Goal: Book appointment/travel/reservation

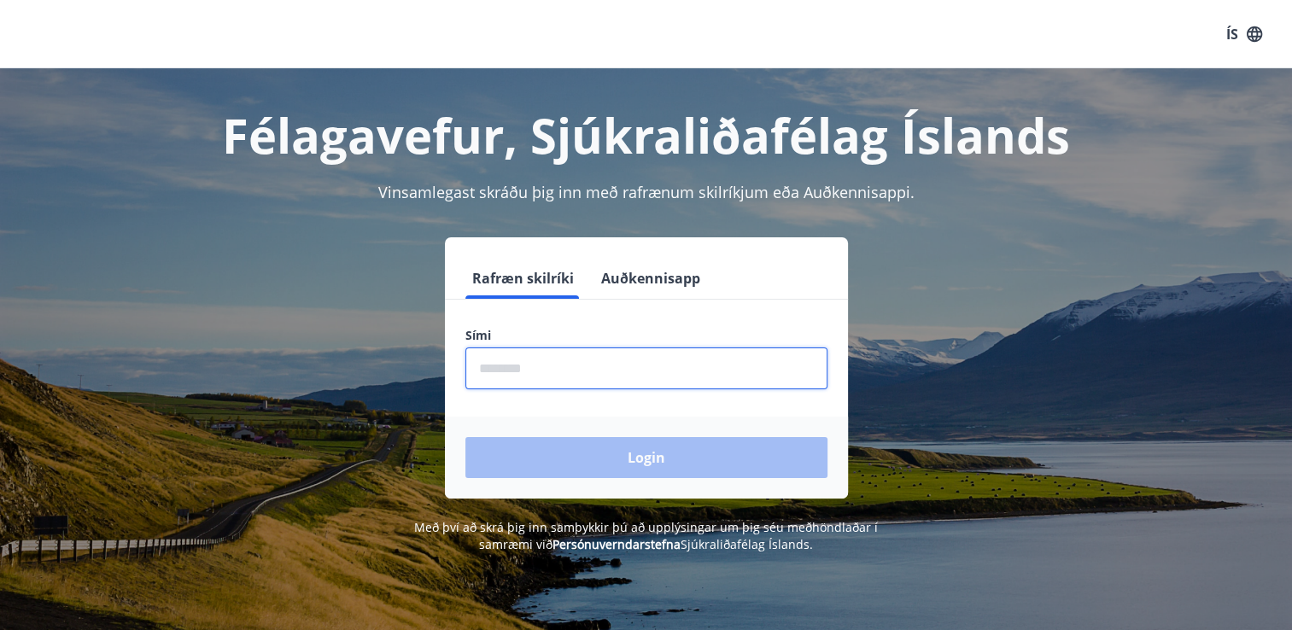
click at [519, 376] on input "phone" at bounding box center [646, 368] width 362 height 42
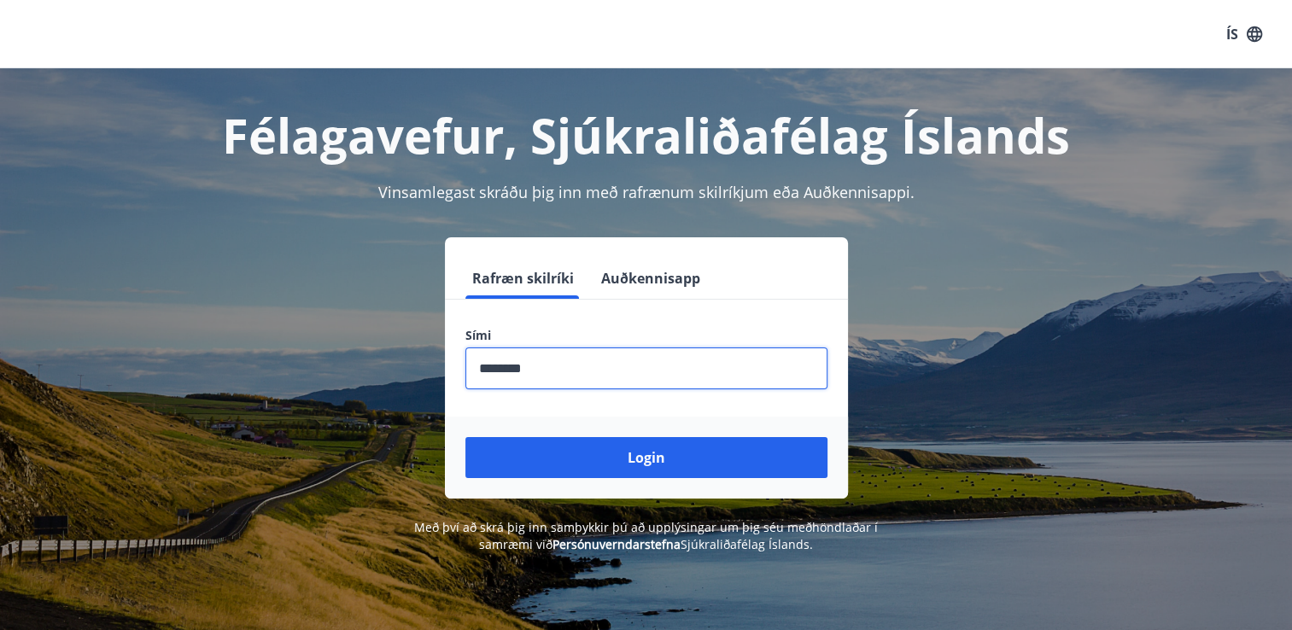
type input "********"
click at [465, 437] on button "Login" at bounding box center [646, 457] width 362 height 41
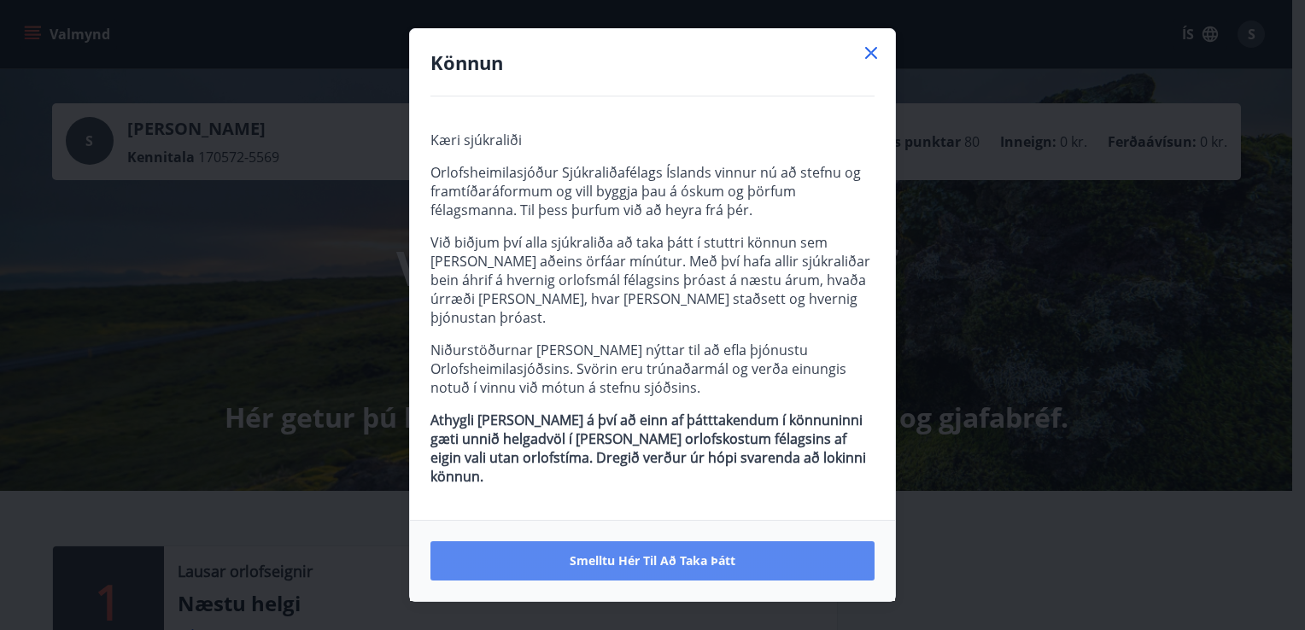
click at [622, 541] on button "Smelltu hér til að taka þátt" at bounding box center [652, 560] width 444 height 39
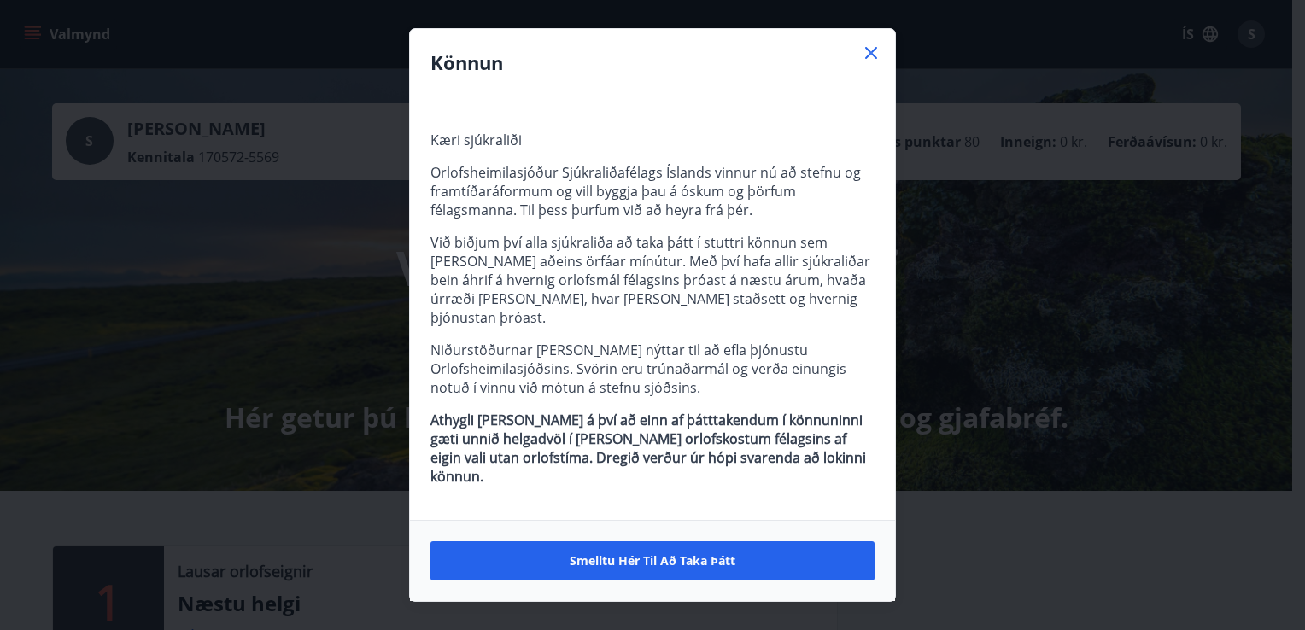
click at [869, 68] on div at bounding box center [871, 56] width 20 height 26
click at [872, 63] on icon at bounding box center [871, 53] width 20 height 20
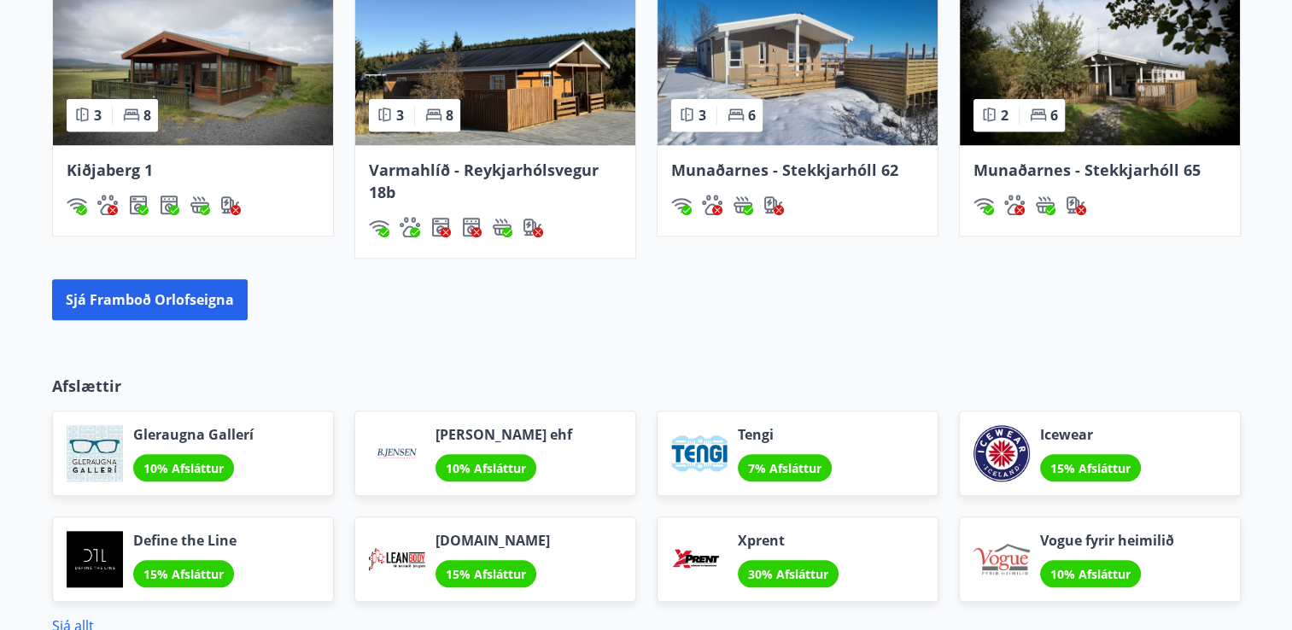
scroll to position [1537, 0]
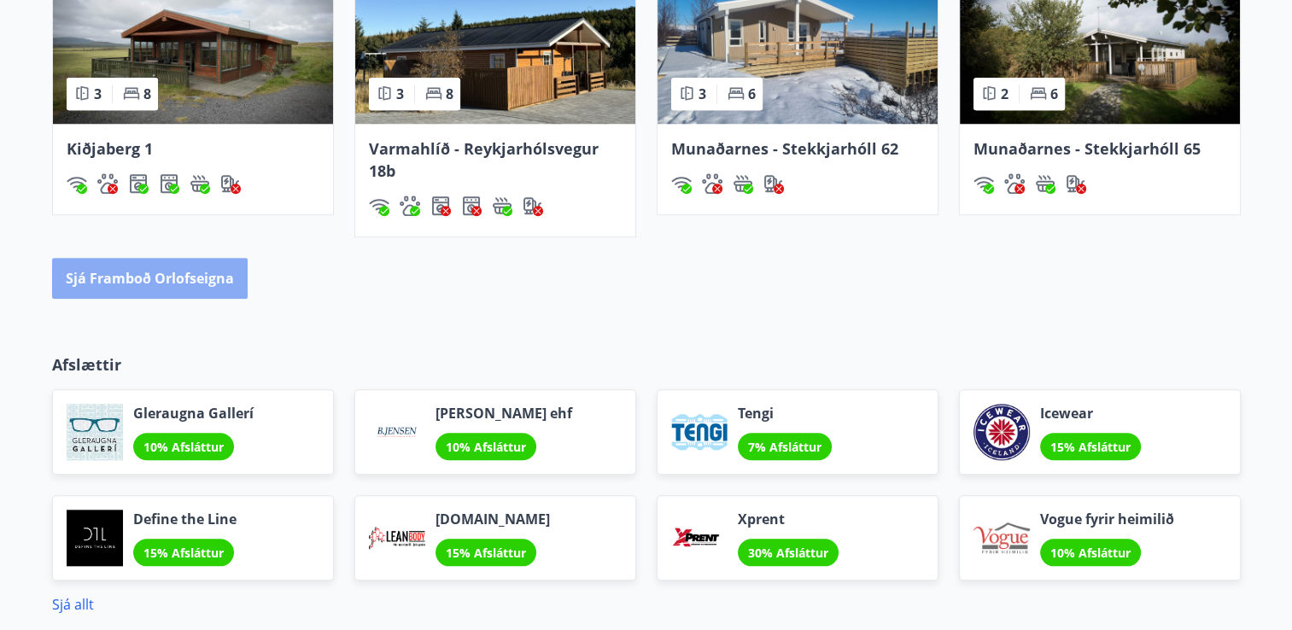
click at [157, 273] on button "Sjá framboð orlofseigna" at bounding box center [150, 278] width 196 height 41
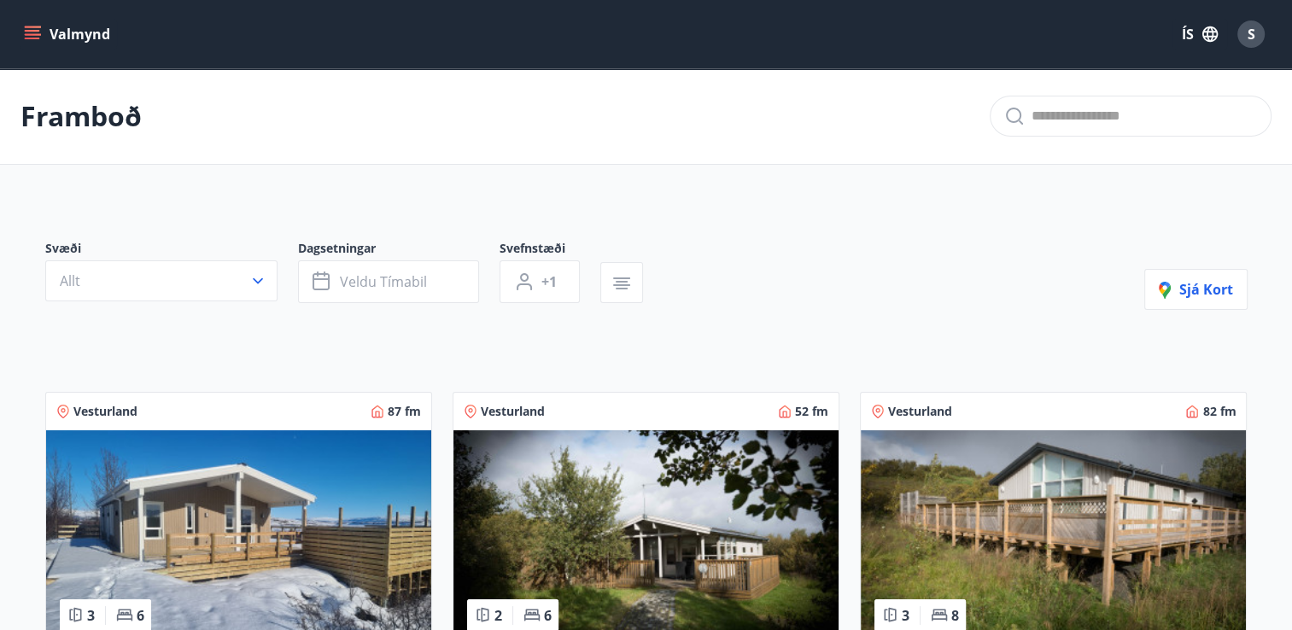
click at [33, 28] on icon "menu" at bounding box center [32, 34] width 17 height 17
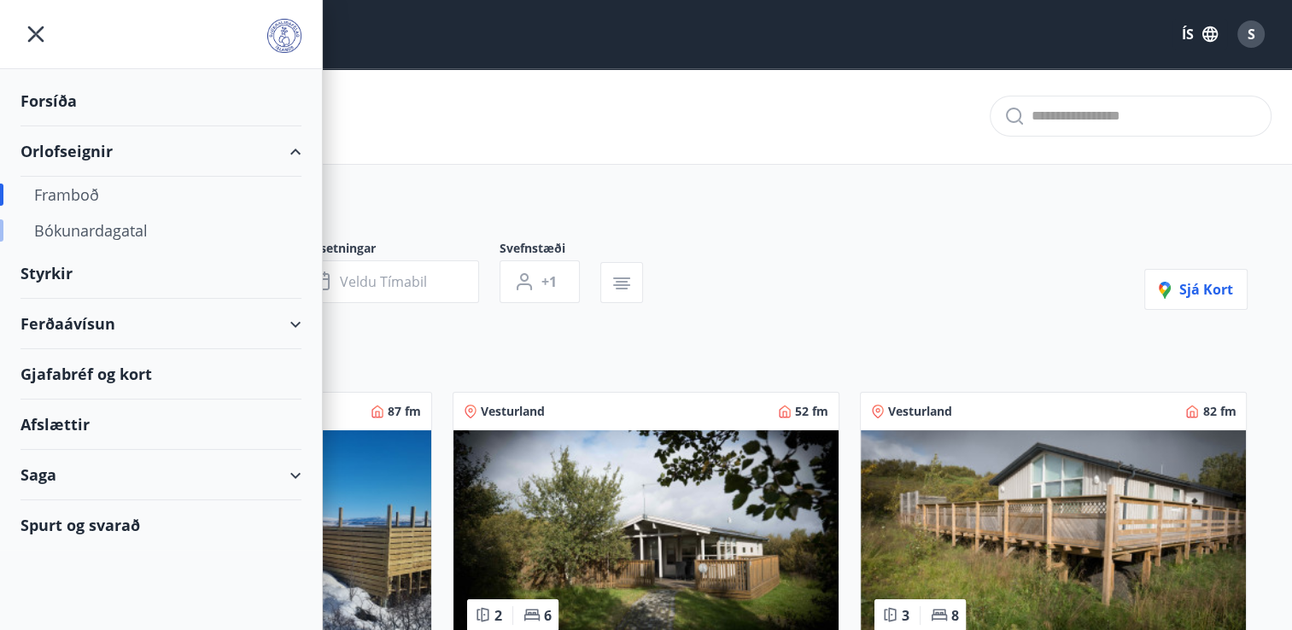
click at [107, 236] on div "Bókunardagatal" at bounding box center [161, 231] width 254 height 36
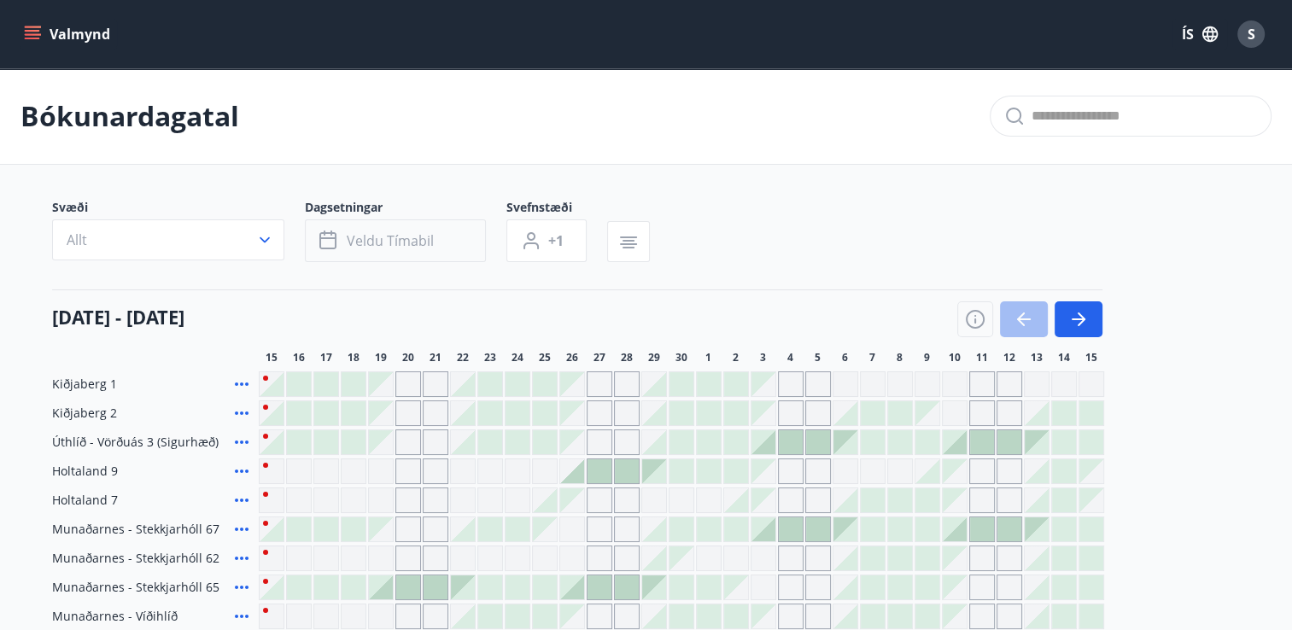
click at [352, 241] on span "Veldu tímabil" at bounding box center [390, 240] width 87 height 19
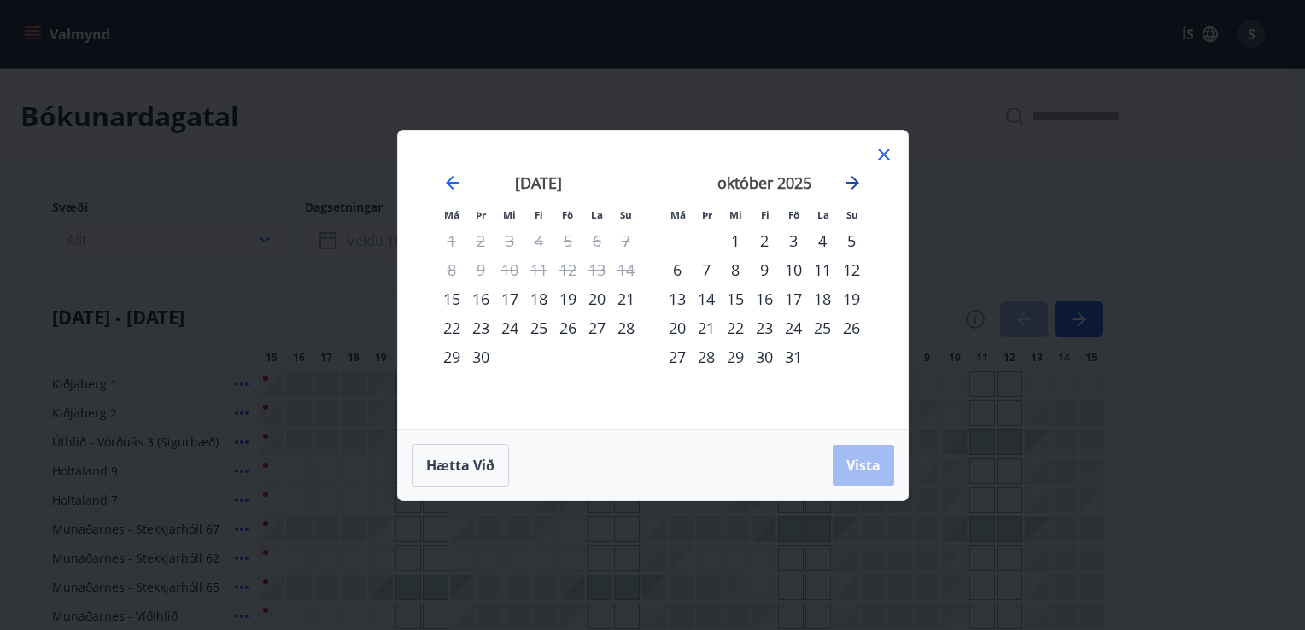
click at [854, 181] on icon "Move forward to switch to the next month." at bounding box center [852, 182] width 20 height 20
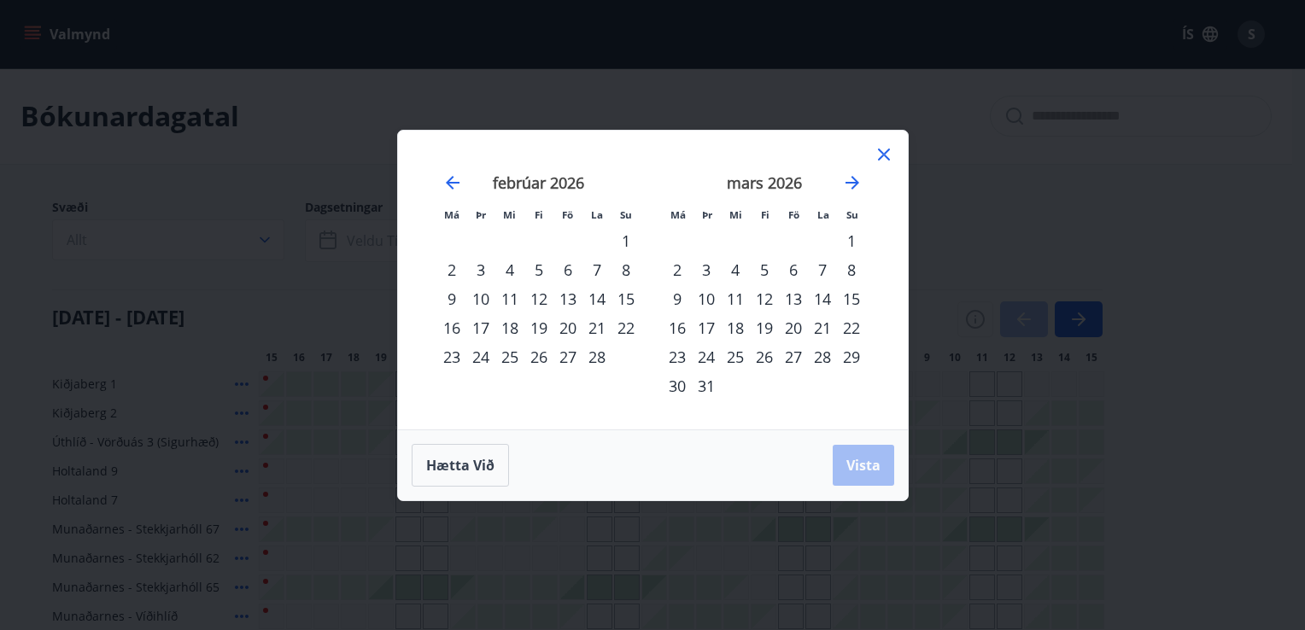
click at [570, 330] on div "20" at bounding box center [567, 327] width 29 height 29
click at [622, 328] on div "22" at bounding box center [625, 327] width 29 height 29
click at [850, 467] on span "Vista" at bounding box center [863, 465] width 34 height 19
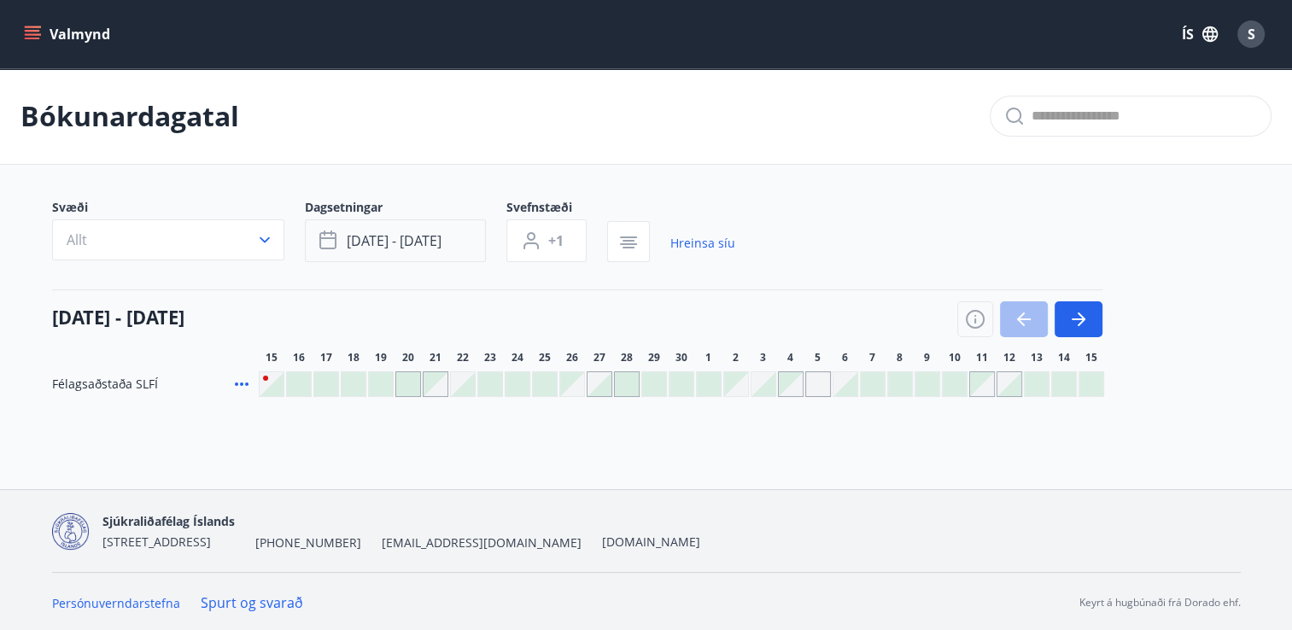
click at [444, 238] on button "feb 20 - feb 22" at bounding box center [395, 240] width 181 height 43
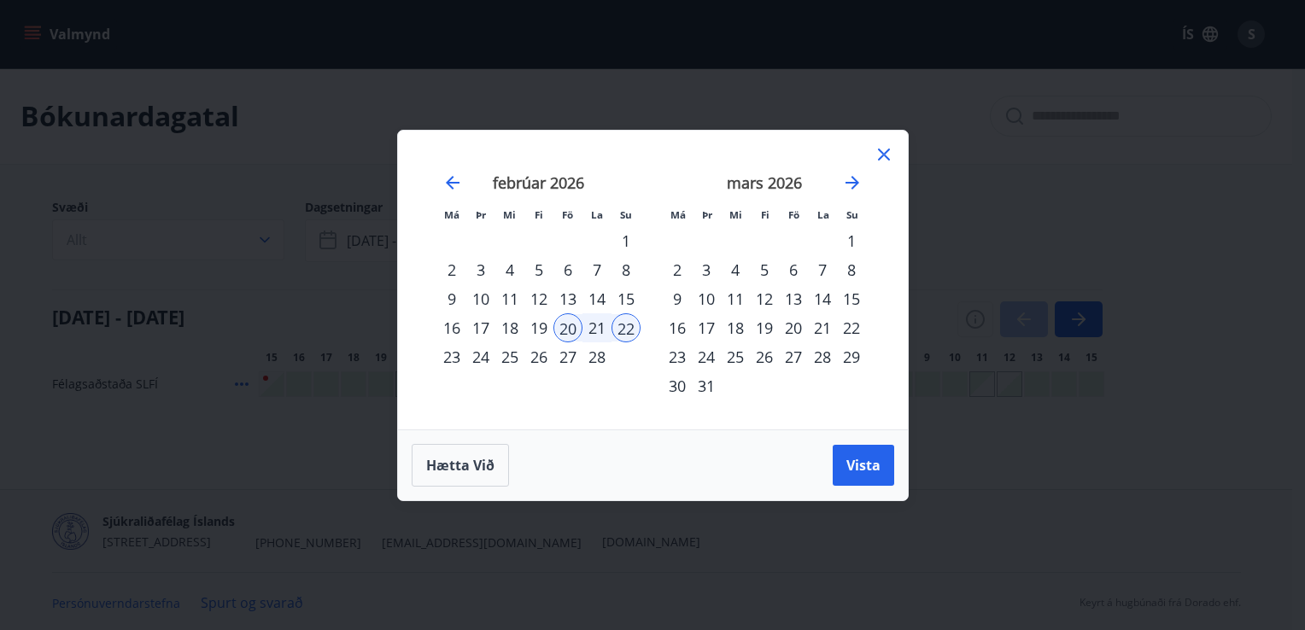
click at [788, 274] on div "6" at bounding box center [793, 269] width 29 height 29
click at [850, 269] on div "8" at bounding box center [851, 269] width 29 height 29
click at [847, 467] on span "Vista" at bounding box center [863, 465] width 34 height 19
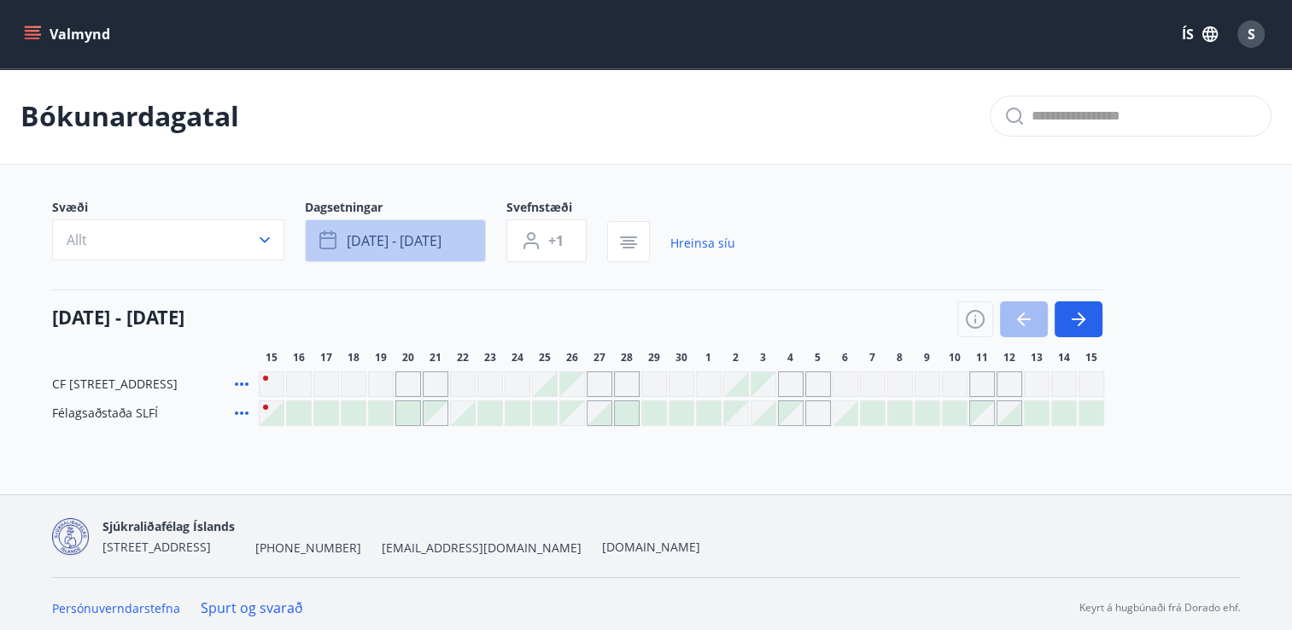
click at [471, 242] on button "mar 06 - mar 08" at bounding box center [395, 240] width 181 height 43
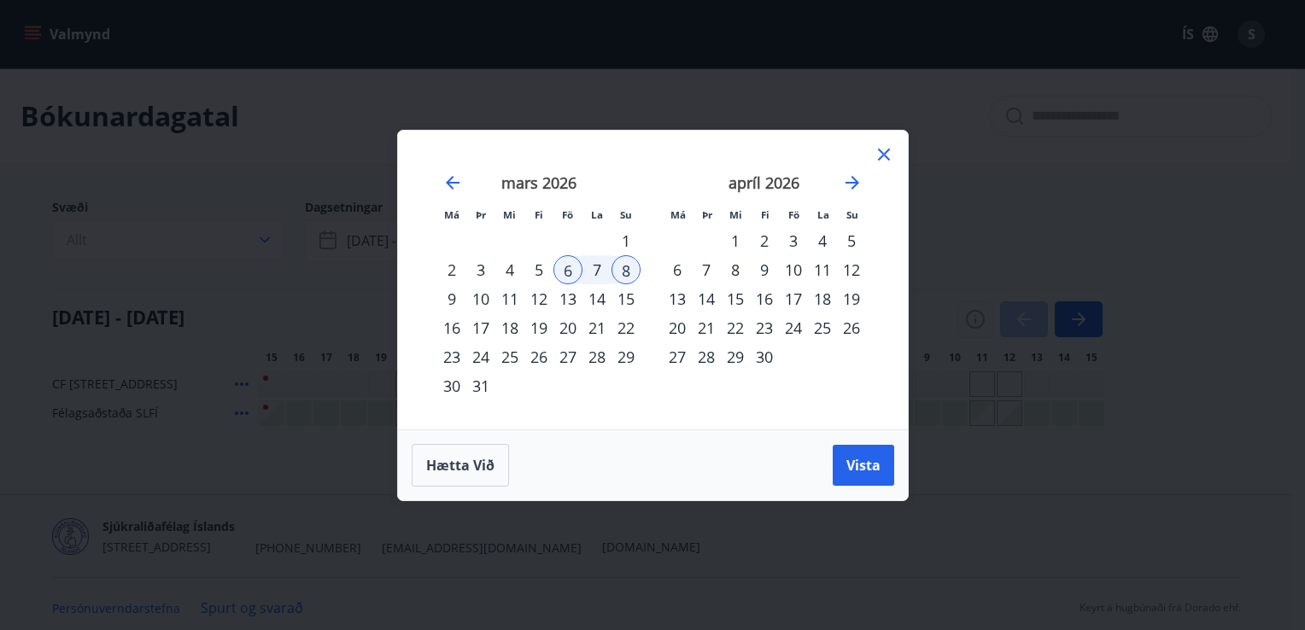
click at [574, 298] on div "13" at bounding box center [567, 298] width 29 height 29
click at [630, 300] on div "15" at bounding box center [625, 298] width 29 height 29
click at [878, 471] on span "Vista" at bounding box center [863, 465] width 34 height 19
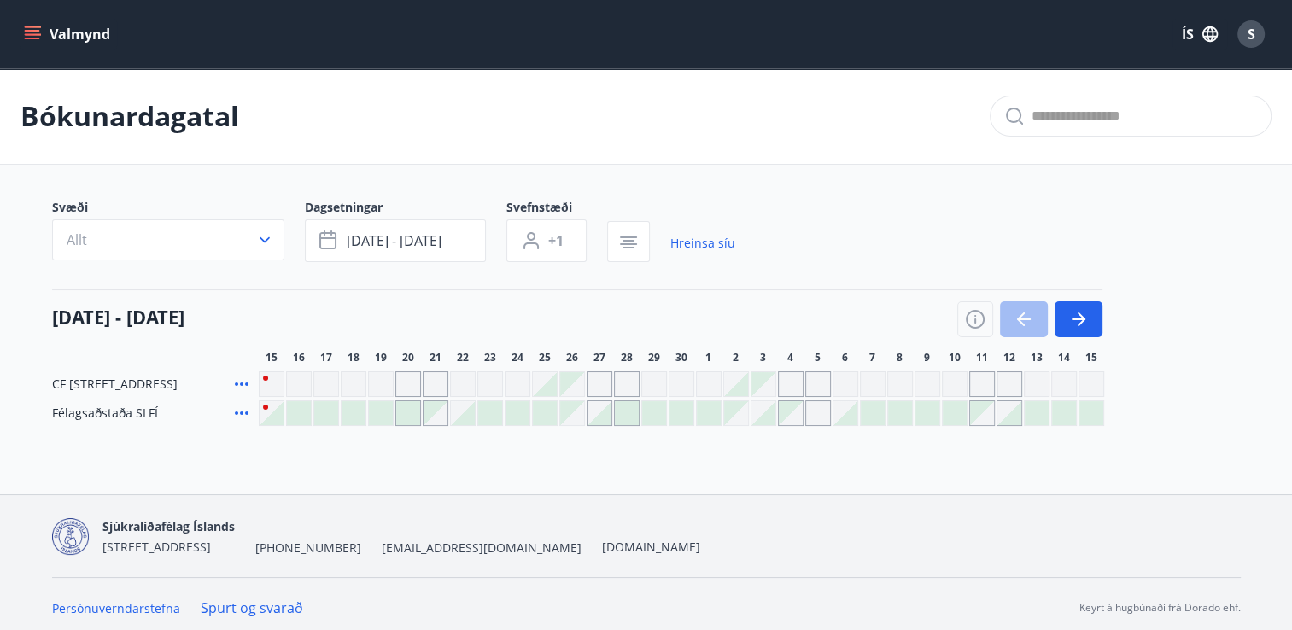
click at [697, 251] on link "Hreinsa síu" at bounding box center [702, 244] width 65 height 38
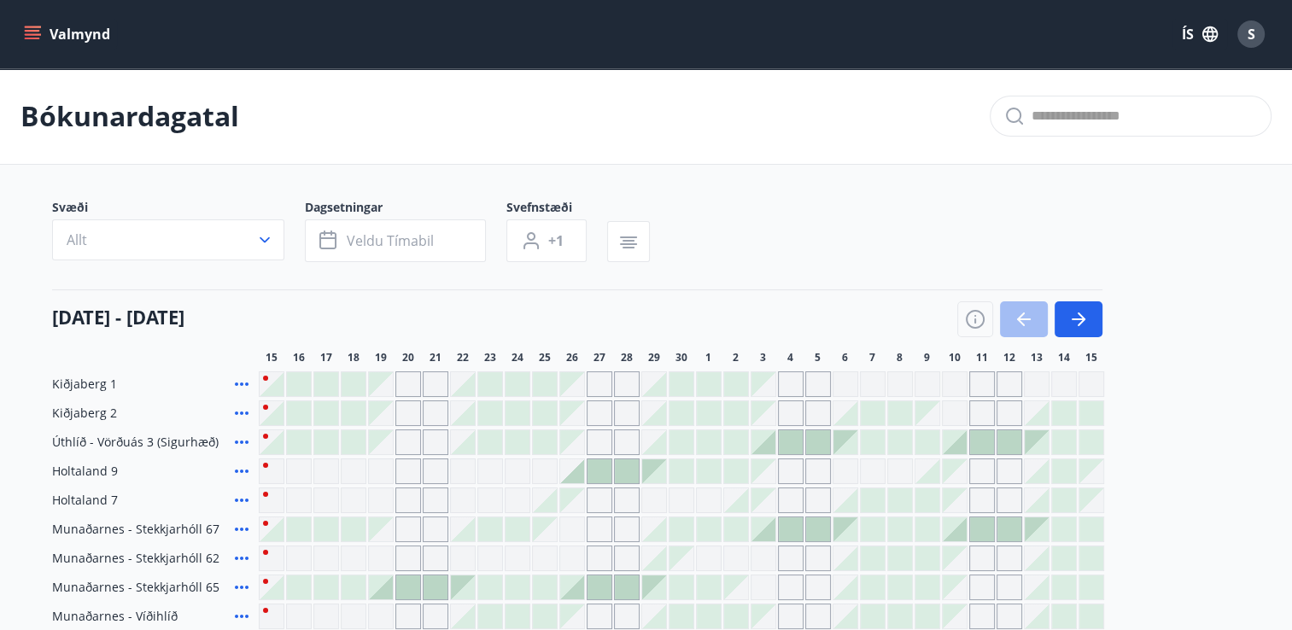
click at [710, 241] on div "Svæði Allt Dagsetningar Veldu tímabil Svefnstæði +1" at bounding box center [646, 234] width 1188 height 70
click at [1078, 322] on icon "button" at bounding box center [1078, 319] width 20 height 20
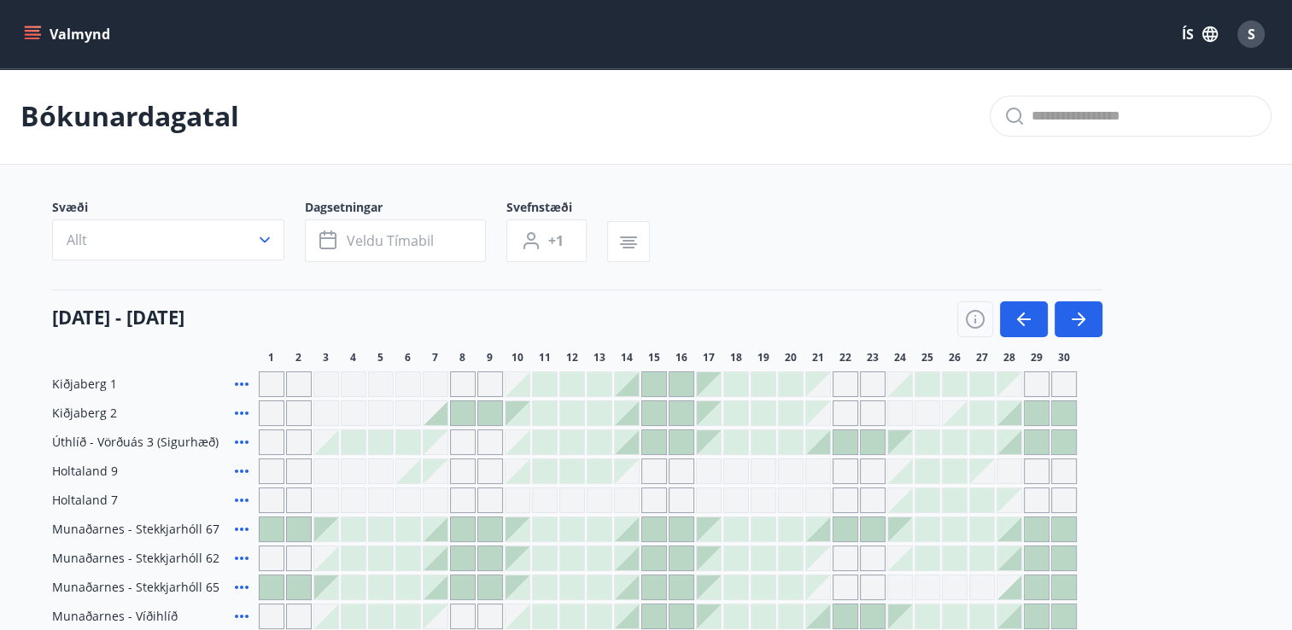
click at [1120, 356] on div "1 2 3 4 5 6 7 8 9 10 11 12 13 14 15 16 17 18 19 20 21 22 23 24 25 26 27 28 29 30" at bounding box center [750, 358] width 982 height 14
click at [1072, 306] on button "button" at bounding box center [1078, 319] width 48 height 36
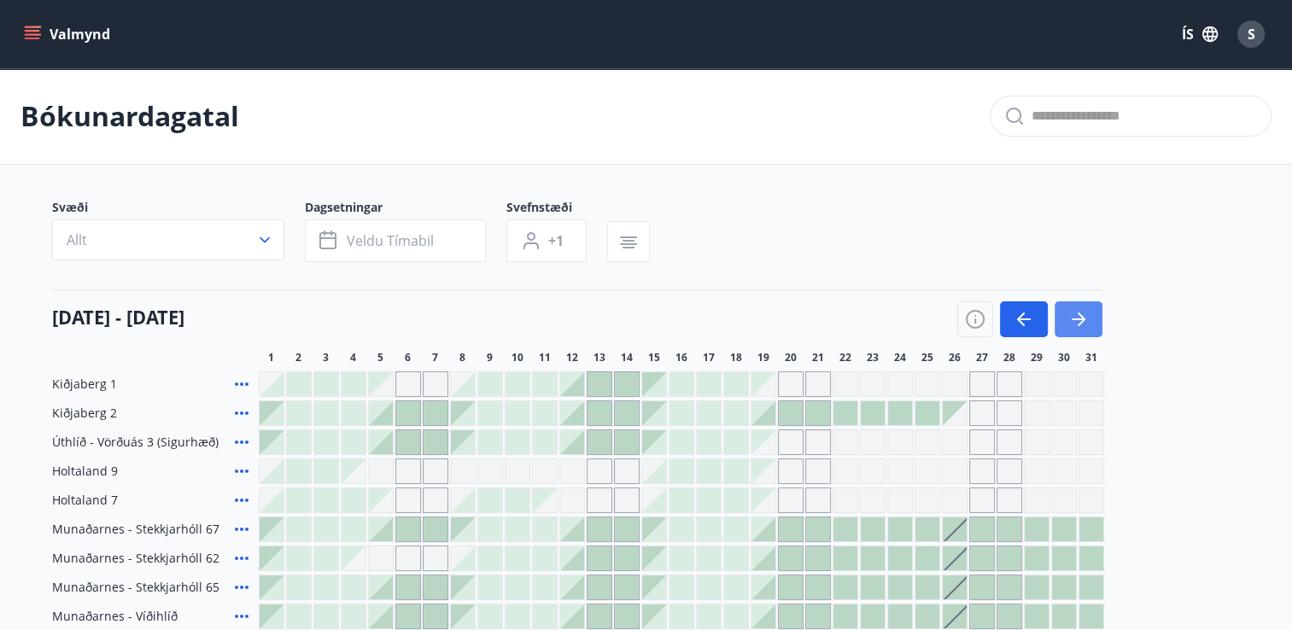
click at [1084, 318] on icon "button" at bounding box center [1078, 319] width 20 height 20
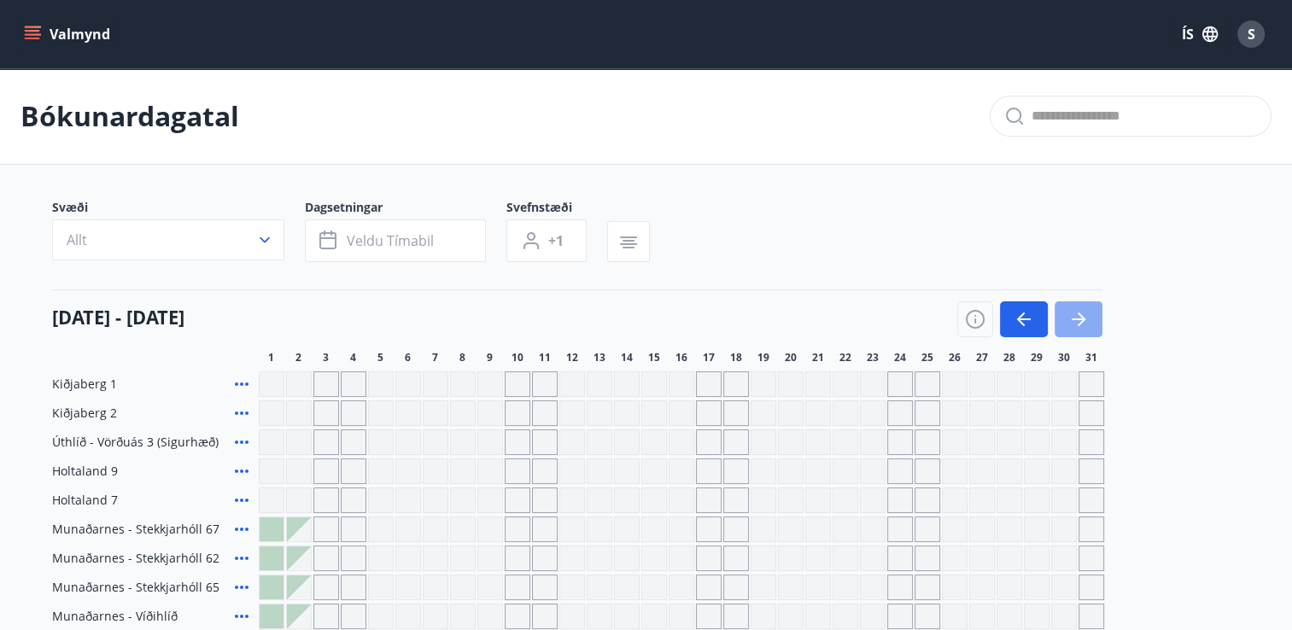
click at [1084, 318] on icon "button" at bounding box center [1078, 319] width 20 height 20
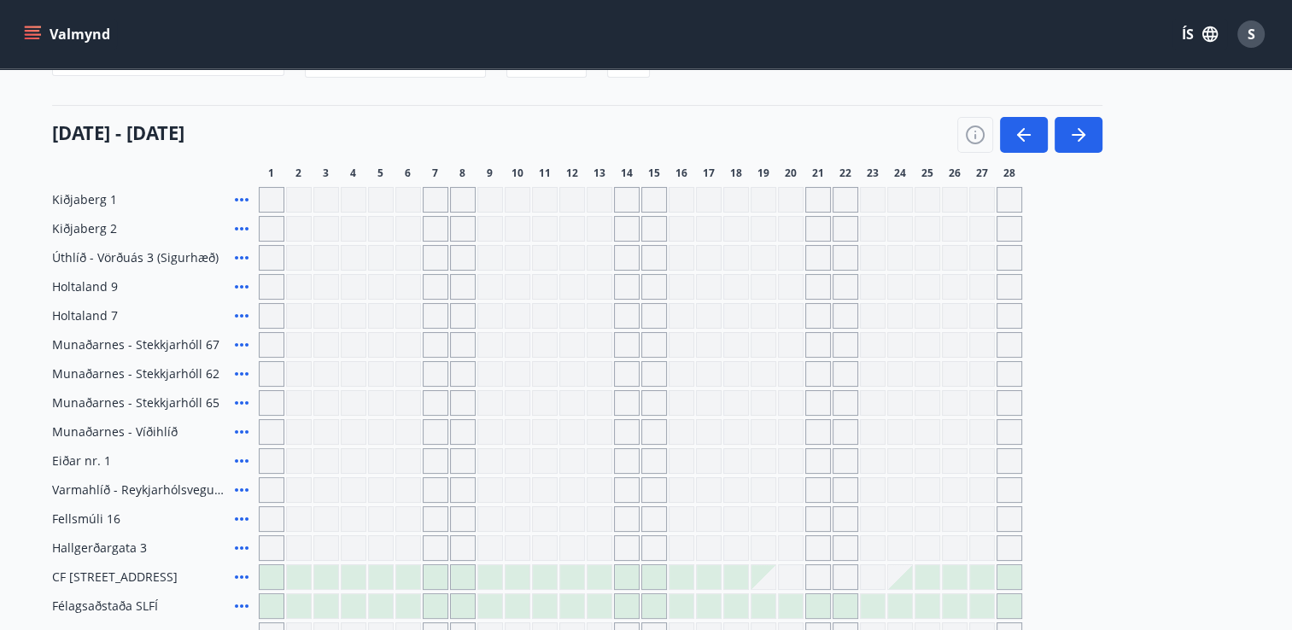
scroll to position [171, 0]
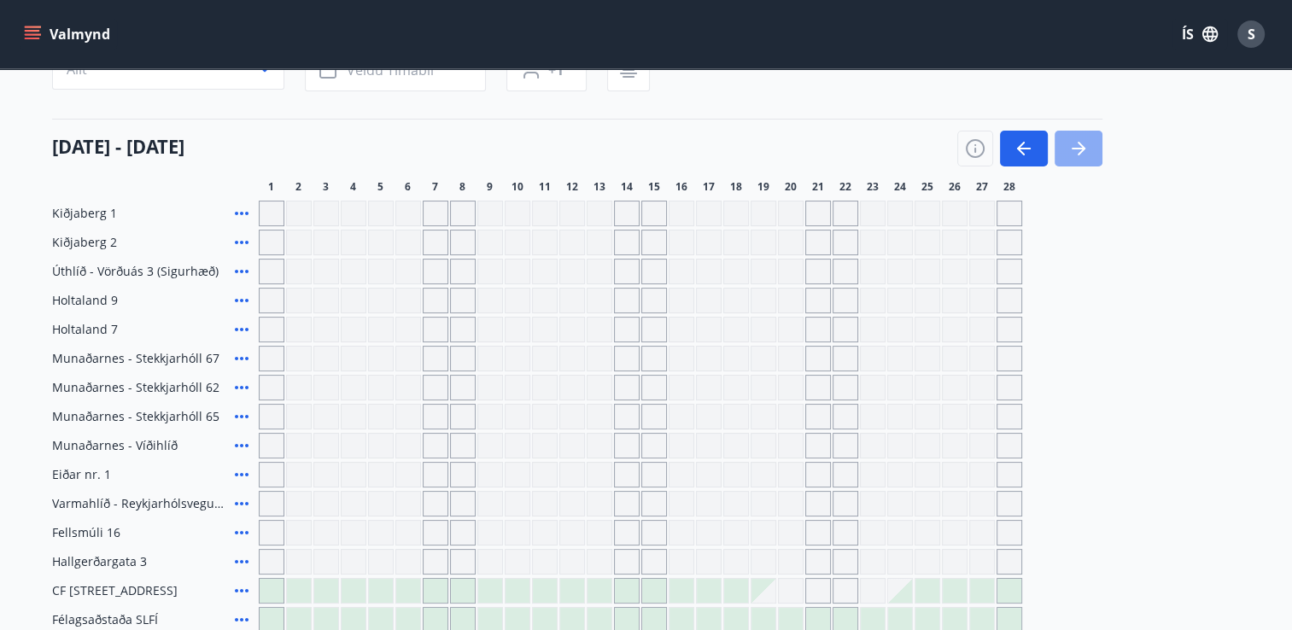
click at [1076, 159] on button "button" at bounding box center [1078, 149] width 48 height 36
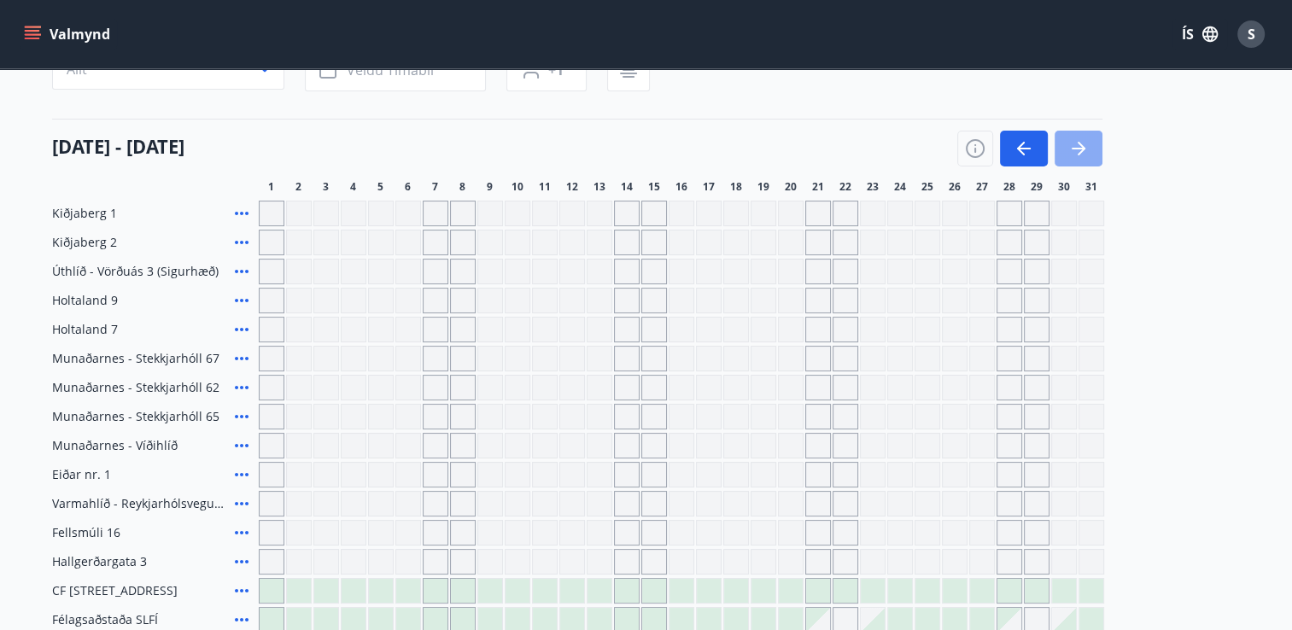
click at [1076, 159] on button "button" at bounding box center [1078, 149] width 48 height 36
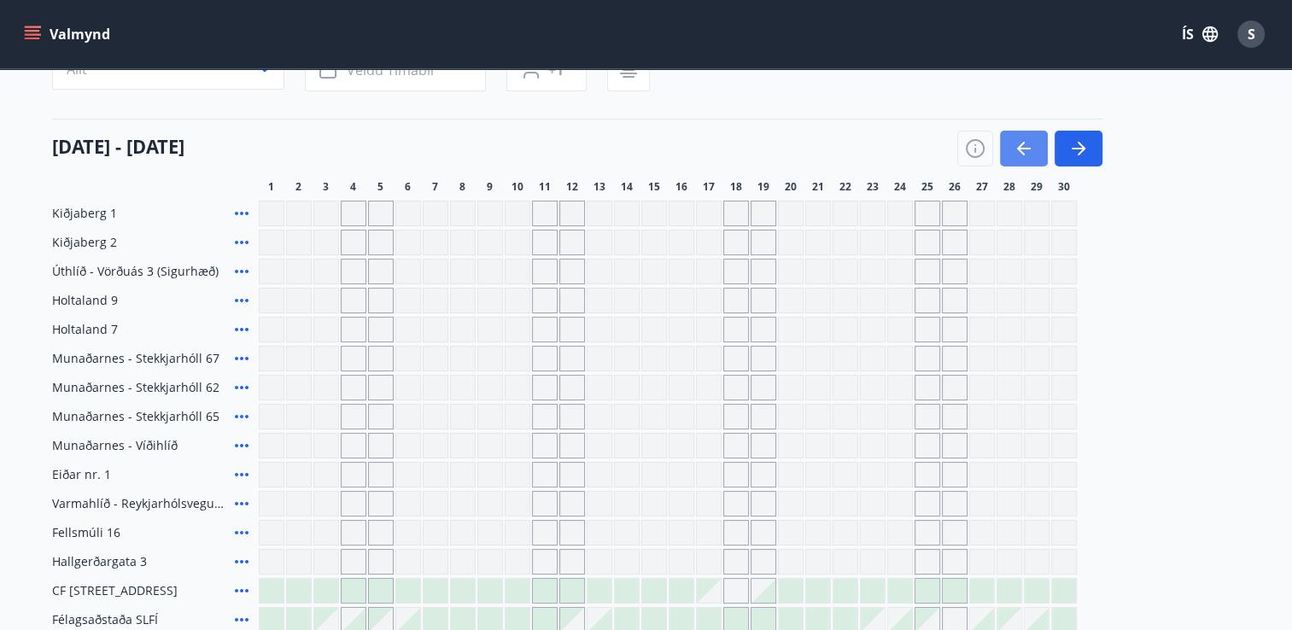
drag, startPoint x: 1076, startPoint y: 159, endPoint x: 1025, endPoint y: 142, distance: 54.0
click at [1025, 142] on div at bounding box center [1029, 149] width 145 height 36
click at [1025, 142] on icon "button" at bounding box center [1023, 148] width 20 height 20
click at [1028, 138] on icon "button" at bounding box center [1023, 148] width 20 height 20
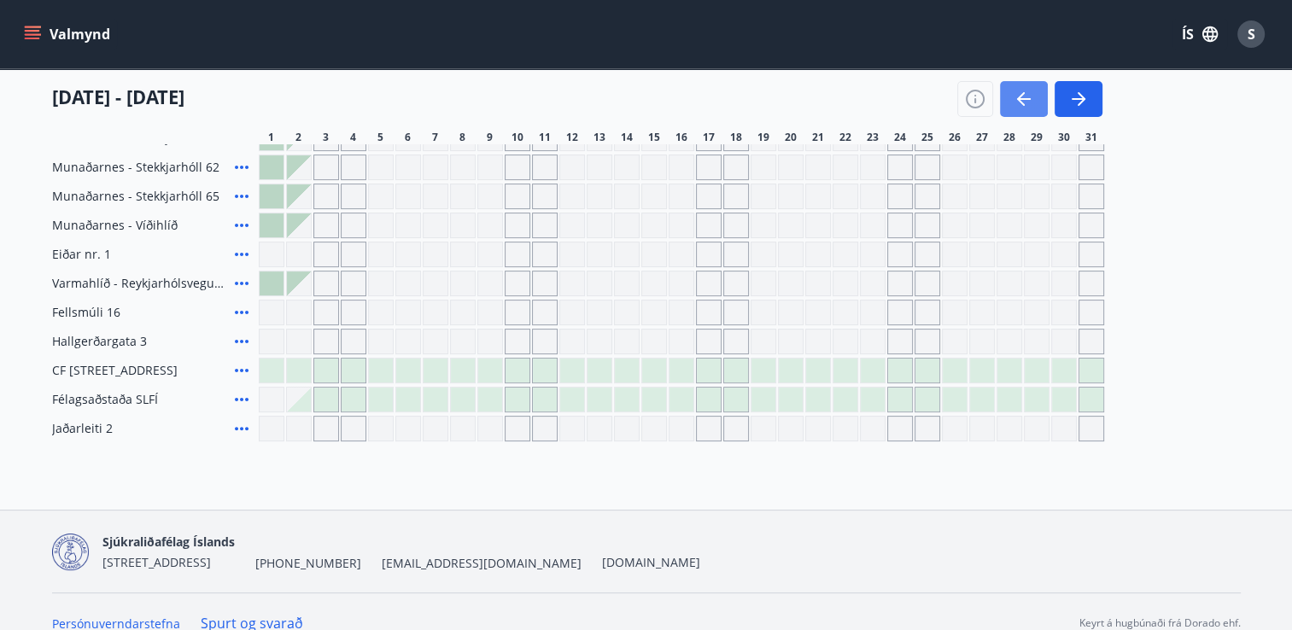
scroll to position [413, 0]
